Goal: Navigation & Orientation: Go to known website

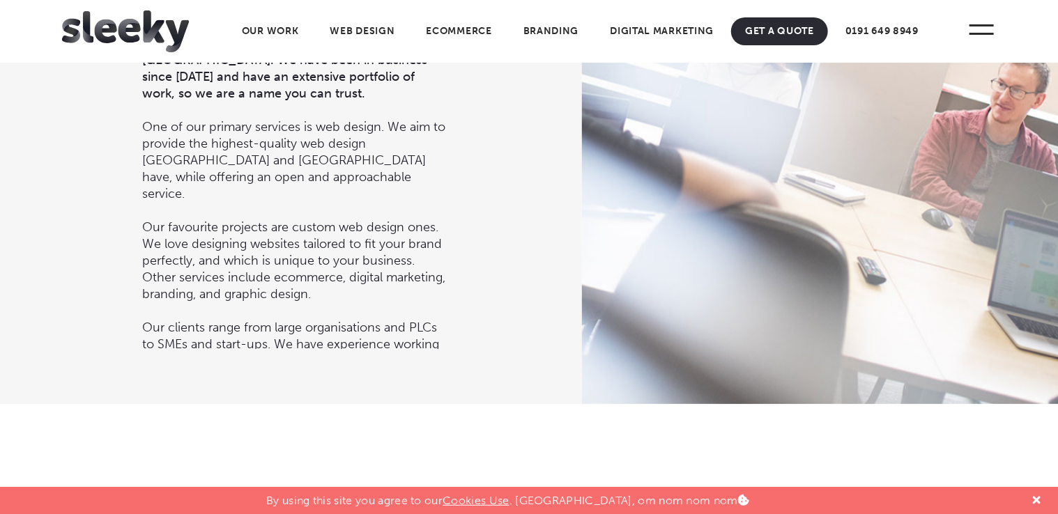
scroll to position [1614, 0]
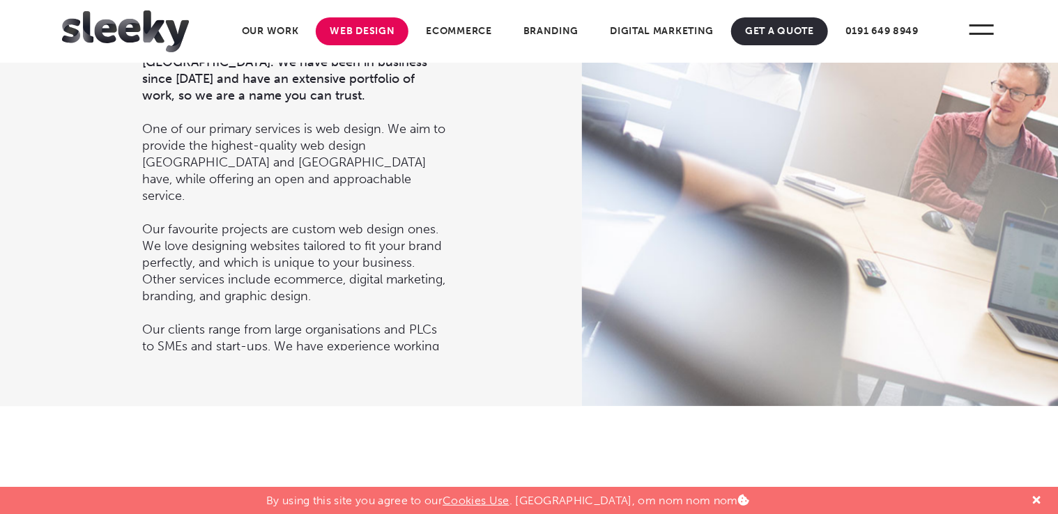
click at [342, 39] on link "Web Design" at bounding box center [362, 31] width 93 height 28
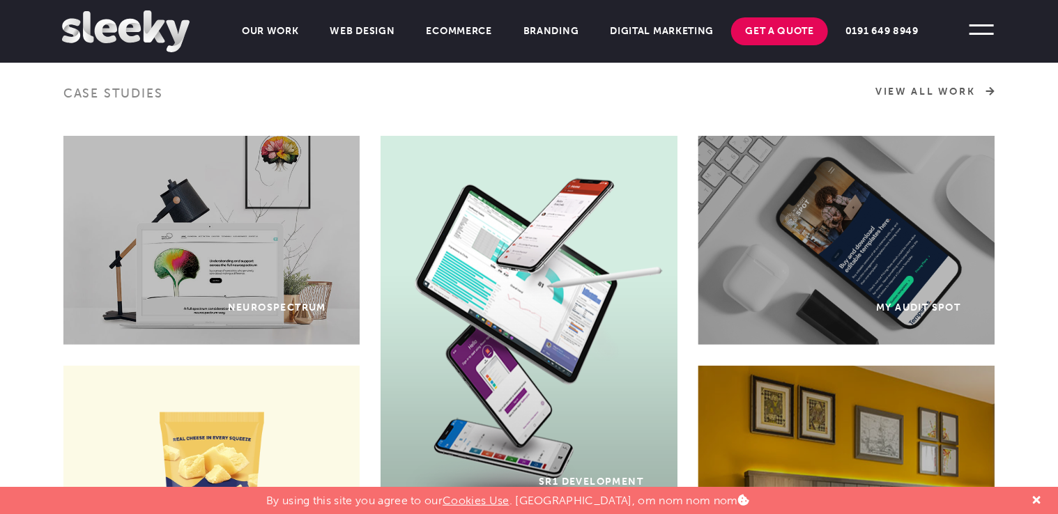
scroll to position [727, 0]
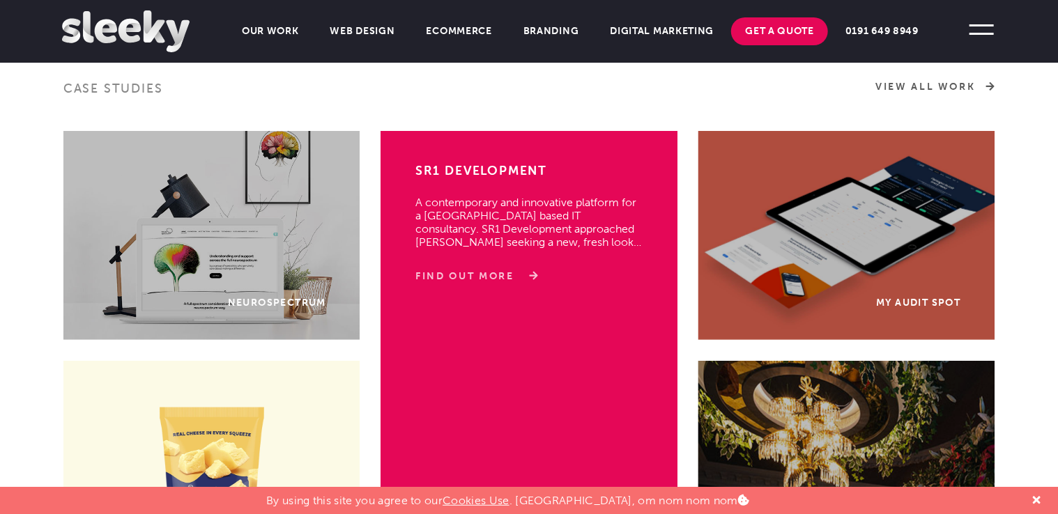
click at [485, 274] on link "Find Out More" at bounding box center [474, 277] width 118 height 14
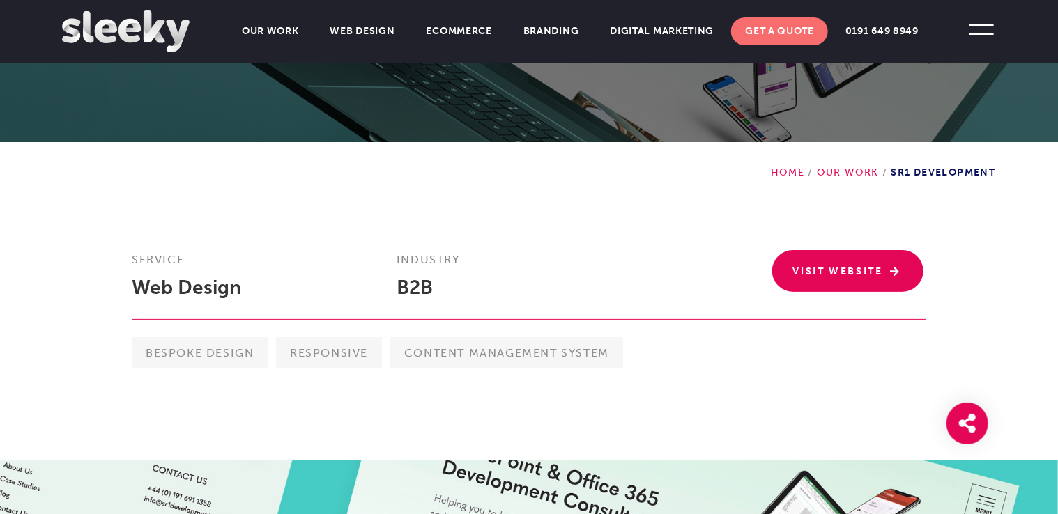
scroll to position [245, 0]
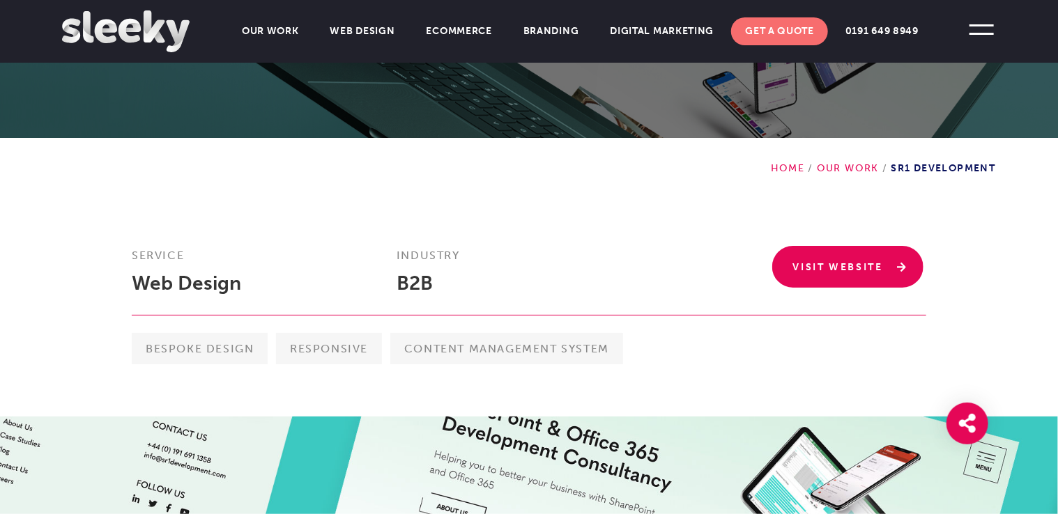
click at [845, 265] on link "Visit Website" at bounding box center [848, 267] width 152 height 42
